Goal: Find contact information: Find contact information

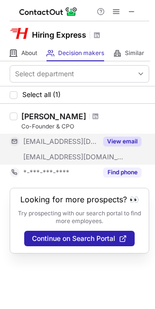
click at [109, 142] on button "View email" at bounding box center [122, 142] width 38 height 10
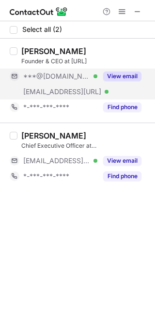
click at [123, 74] on button "View email" at bounding box center [122, 77] width 38 height 10
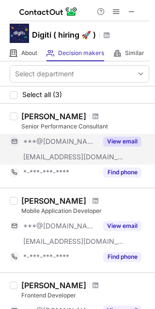
click at [132, 139] on button "View email" at bounding box center [122, 142] width 38 height 10
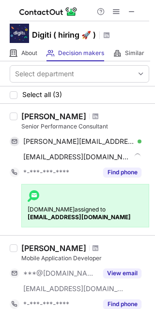
click at [76, 219] on strong "sales@contactout.com" at bounding box center [79, 217] width 103 height 7
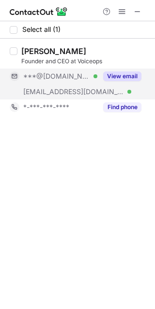
click at [120, 73] on button "View email" at bounding box center [122, 77] width 38 height 10
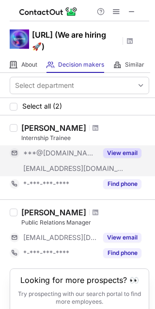
click at [117, 151] on button "View email" at bounding box center [122, 153] width 38 height 10
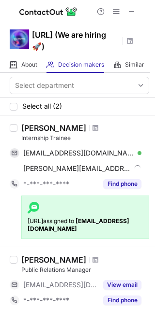
click at [36, 229] on strong "uros@contactout.io" at bounding box center [79, 225] width 102 height 15
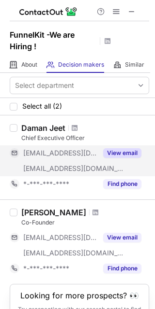
click at [117, 153] on button "View email" at bounding box center [122, 153] width 38 height 10
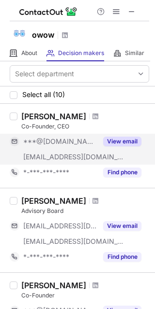
click at [127, 143] on button "View email" at bounding box center [122, 142] width 38 height 10
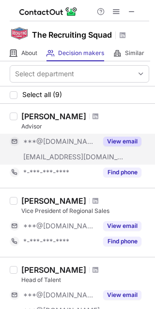
click at [125, 142] on button "View email" at bounding box center [122, 142] width 38 height 10
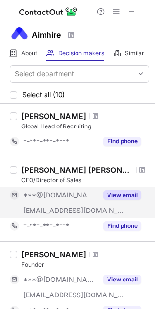
click at [112, 198] on button "View email" at bounding box center [122, 196] width 38 height 10
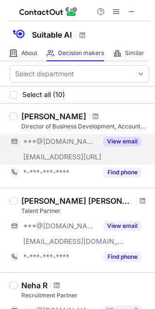
click at [112, 141] on button "View email" at bounding box center [122, 142] width 38 height 10
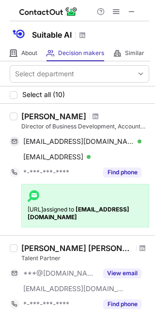
click at [61, 217] on strong "sami@contactout.io" at bounding box center [79, 213] width 102 height 15
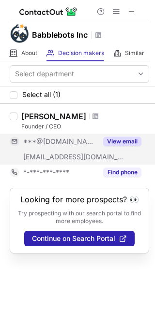
click at [121, 140] on button "View email" at bounding box center [122, 142] width 38 height 10
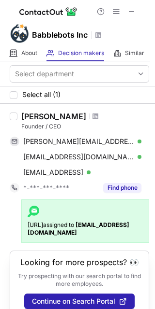
click at [45, 233] on strong "klajdi@contactout.io" at bounding box center [79, 228] width 102 height 15
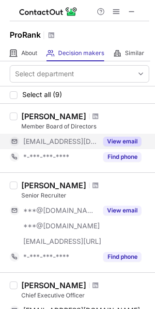
click at [129, 145] on button "View email" at bounding box center [122, 142] width 38 height 10
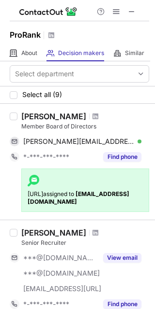
click at [55, 201] on strong "[EMAIL_ADDRESS][DOMAIN_NAME]" at bounding box center [79, 198] width 102 height 15
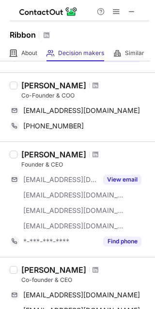
scroll to position [160, 0]
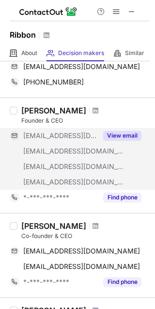
click at [125, 130] on div "View email" at bounding box center [119, 135] width 44 height 15
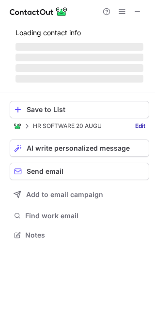
scroll to position [297, 148]
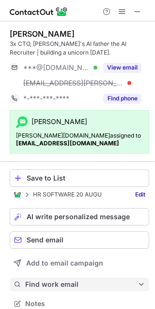
click at [42, 282] on span "Find work email" at bounding box center [81, 284] width 112 height 9
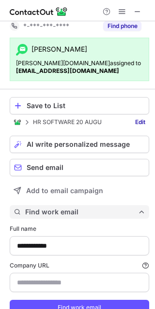
type input "**********"
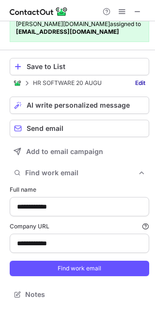
click at [59, 258] on form "**********" at bounding box center [79, 231] width 139 height 103
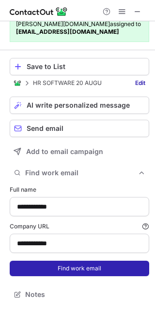
click at [54, 263] on button "Find work email" at bounding box center [79, 268] width 139 height 15
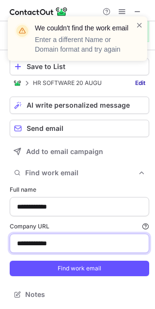
drag, startPoint x: 94, startPoint y: 247, endPoint x: -48, endPoint y: 246, distance: 141.7
click at [0, 246] on html "**********" at bounding box center [77, 154] width 155 height 309
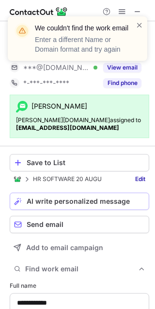
scroll to position [384, 148]
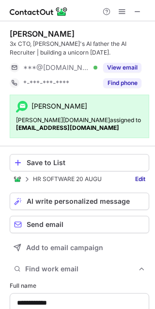
click at [29, 128] on strong "klajdi@contactout.io" at bounding box center [67, 127] width 103 height 7
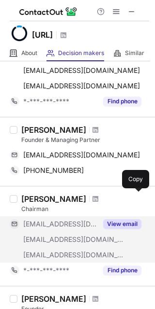
scroll to position [361, 0]
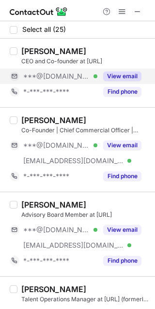
click at [120, 74] on button "View email" at bounding box center [122, 77] width 38 height 10
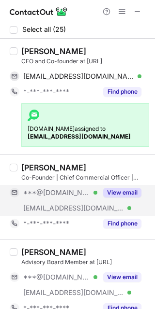
click at [133, 192] on button "View email" at bounding box center [122, 193] width 38 height 10
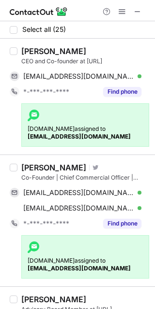
click at [52, 269] on strong "kenan@contactout.io" at bounding box center [79, 268] width 103 height 7
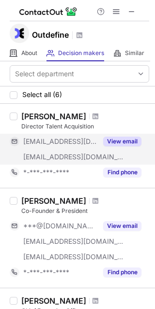
click at [114, 141] on button "View email" at bounding box center [122, 142] width 38 height 10
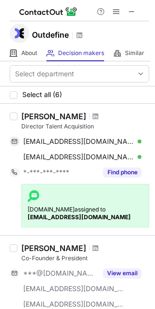
click at [57, 218] on strong "nikos@contactout.io" at bounding box center [79, 217] width 103 height 7
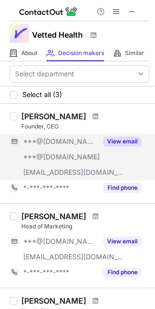
click at [112, 137] on button "View email" at bounding box center [122, 142] width 38 height 10
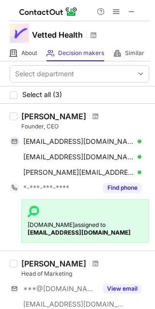
click at [47, 231] on strong "[EMAIL_ADDRESS][DOMAIN_NAME]" at bounding box center [79, 232] width 103 height 7
click at [135, 12] on button at bounding box center [132, 12] width 12 height 12
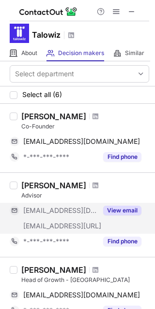
click at [117, 205] on div "View email" at bounding box center [119, 210] width 44 height 15
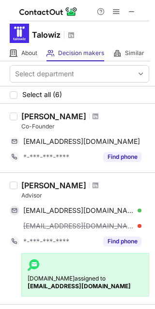
click at [54, 285] on strong "sami@contactout.io" at bounding box center [79, 286] width 103 height 7
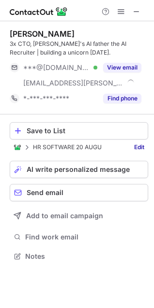
scroll to position [250, 154]
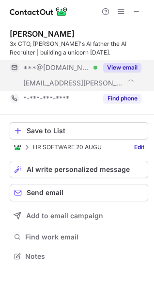
click at [118, 70] on button "View email" at bounding box center [122, 68] width 38 height 10
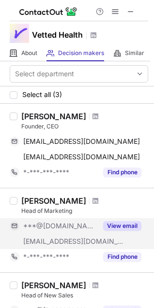
click at [117, 225] on button "View email" at bounding box center [122, 226] width 38 height 10
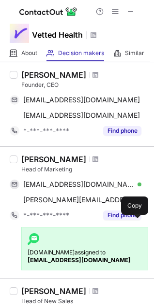
scroll to position [50, 0]
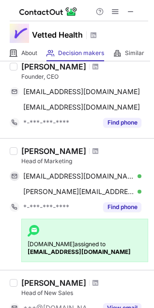
click at [53, 253] on strong "[EMAIL_ADDRESS][DOMAIN_NAME]" at bounding box center [79, 252] width 103 height 7
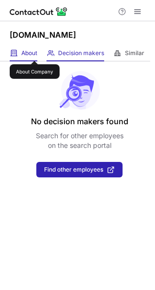
click at [34, 52] on span "About" at bounding box center [29, 53] width 16 height 8
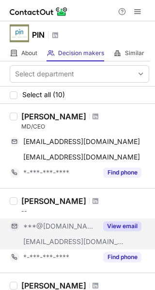
click at [107, 227] on button "View email" at bounding box center [122, 226] width 38 height 10
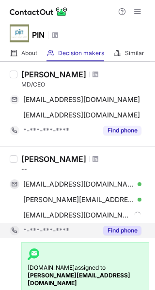
scroll to position [43, 0]
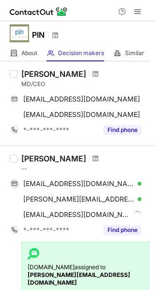
click at [53, 277] on strong "alex@contactout.io" at bounding box center [79, 278] width 103 height 15
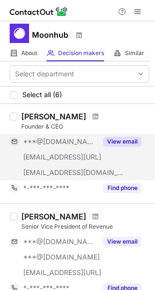
click at [116, 147] on div "View email" at bounding box center [119, 141] width 44 height 15
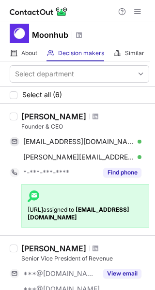
click at [63, 218] on strong "klajdi@contactout.io" at bounding box center [79, 213] width 102 height 15
